Goal: Complete application form

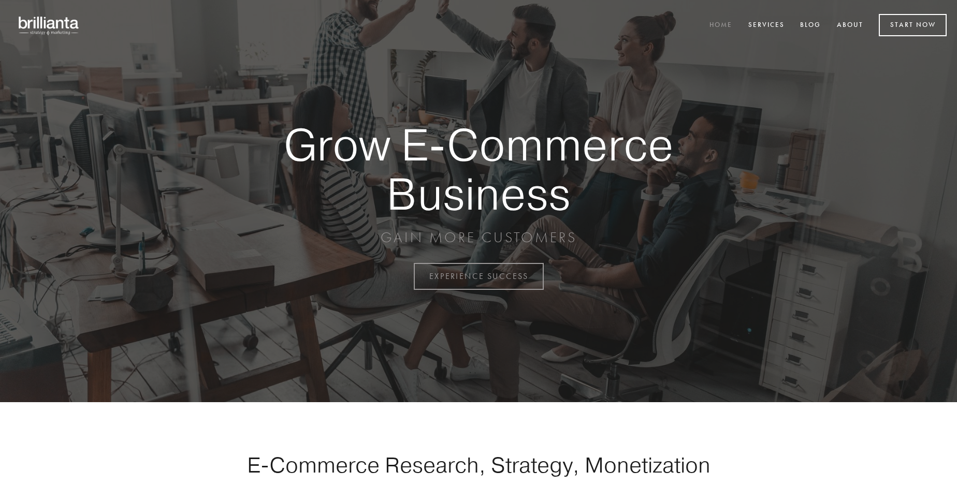
scroll to position [2714, 0]
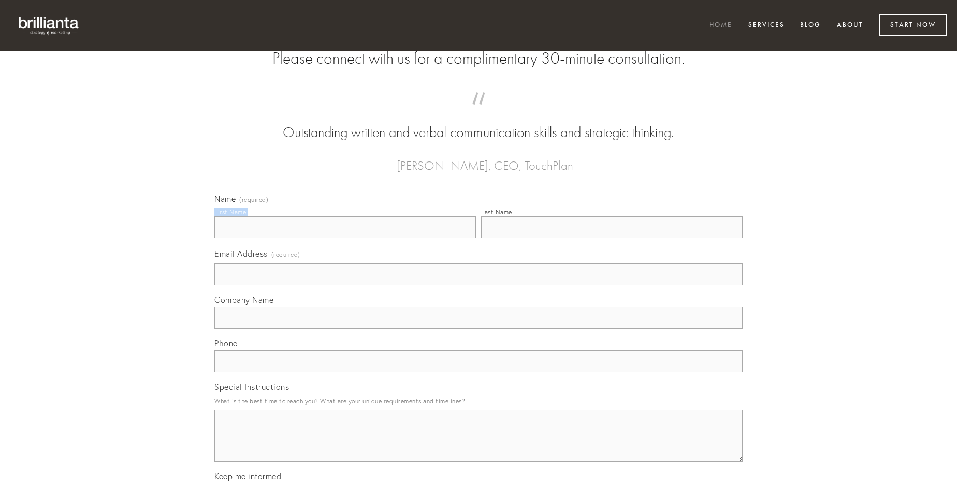
type input "[PERSON_NAME] DDS"
click at [611, 238] on input "Last Name" at bounding box center [611, 227] width 261 height 22
type input "[PERSON_NAME] DDS"
click at [478, 285] on input "Email Address (required)" at bounding box center [478, 275] width 528 height 22
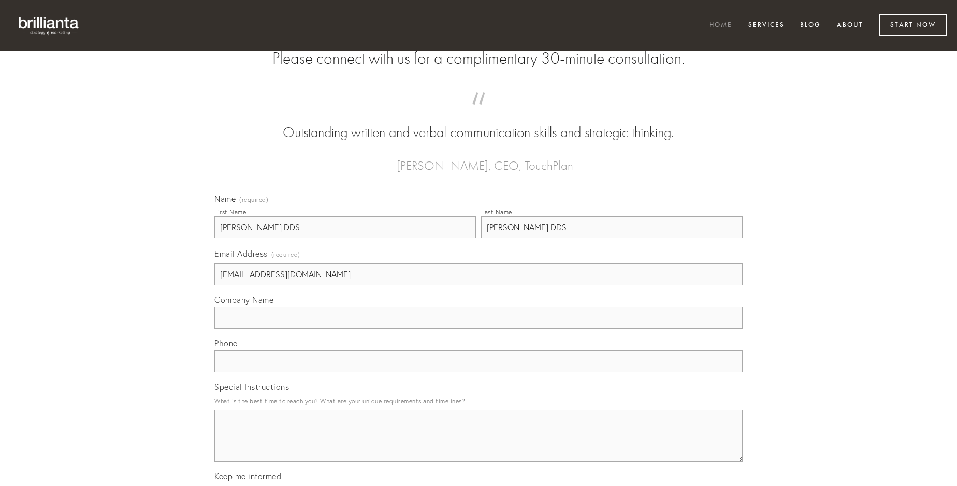
type input "[EMAIL_ADDRESS][DOMAIN_NAME]"
click at [478, 329] on input "Company Name" at bounding box center [478, 318] width 528 height 22
type input "complectus"
click at [478, 372] on input "text" at bounding box center [478, 361] width 528 height 22
click at [478, 445] on textarea "Special Instructions" at bounding box center [478, 436] width 528 height 52
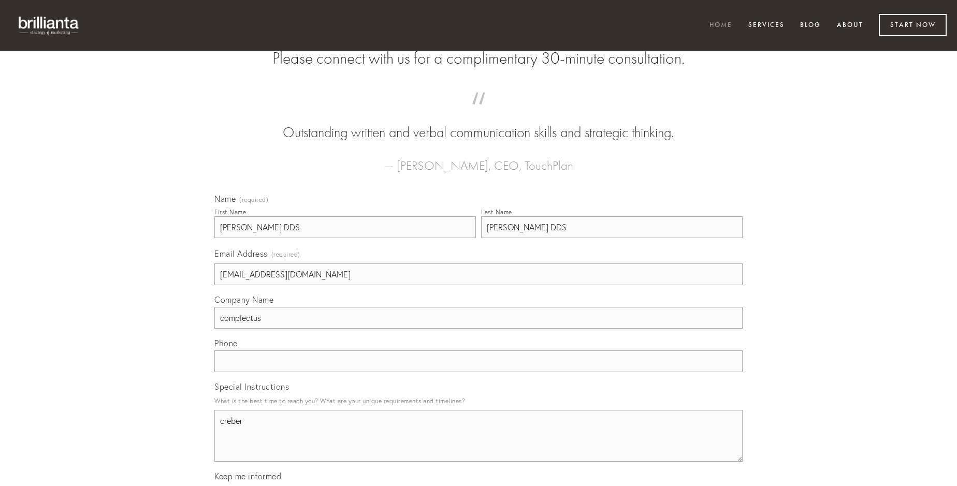
type textarea "creber"
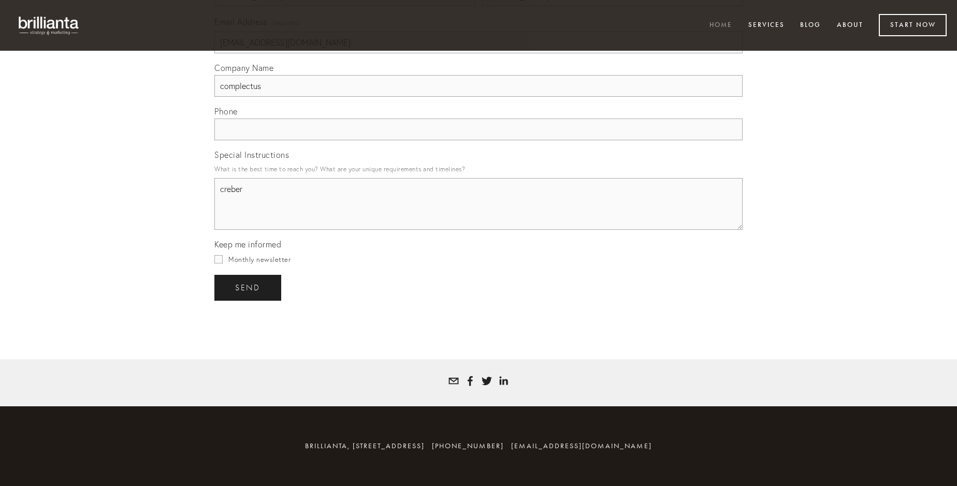
click at [249, 287] on span "send" at bounding box center [247, 287] width 25 height 9
